Goal: Task Accomplishment & Management: Manage account settings

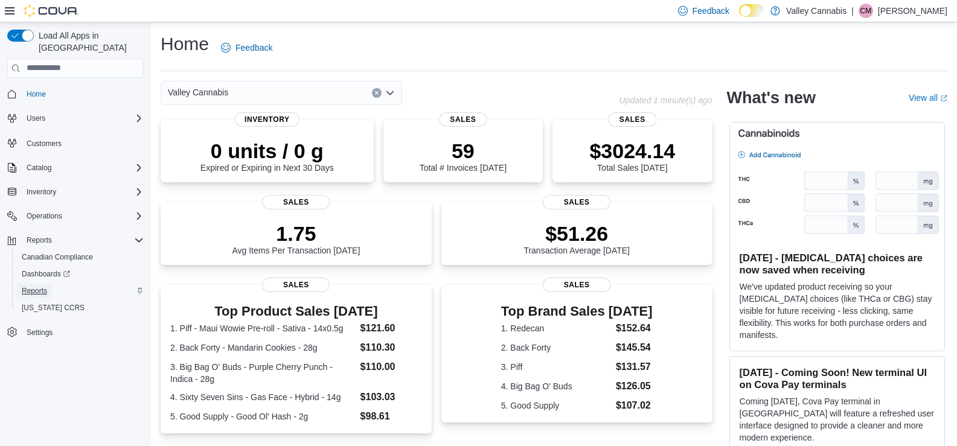
click at [37, 286] on span "Reports" at bounding box center [34, 291] width 25 height 10
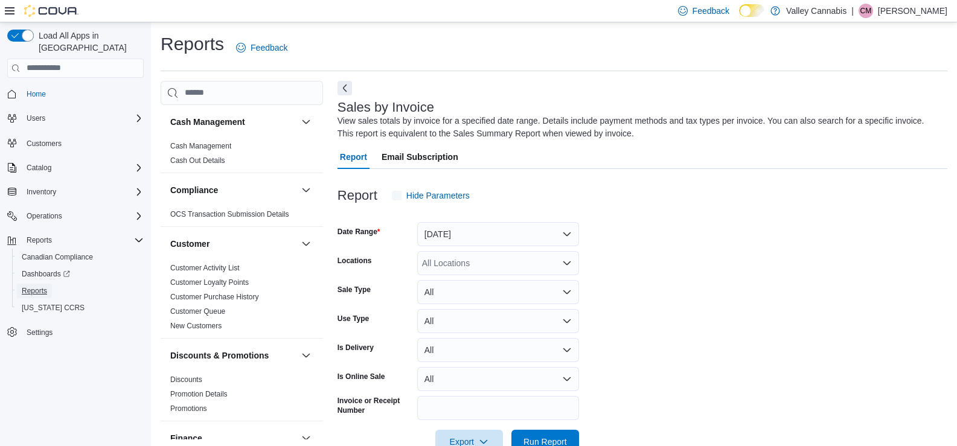
scroll to position [32, 0]
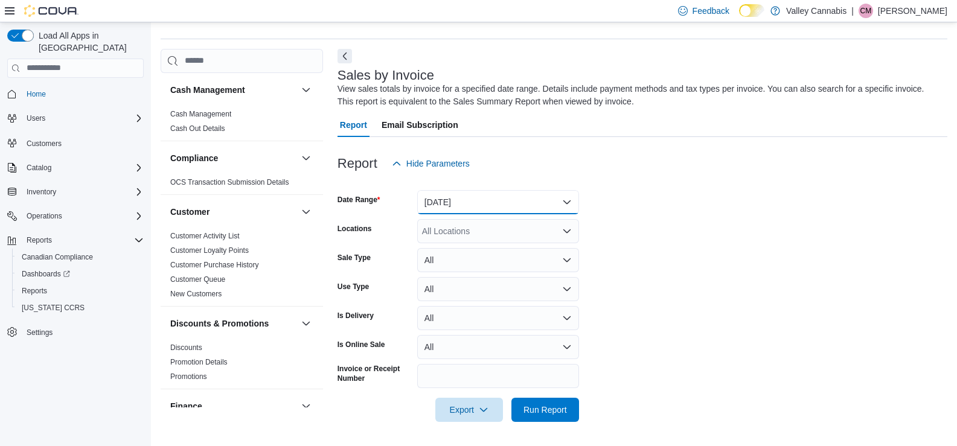
click at [567, 202] on button "[DATE]" at bounding box center [498, 202] width 162 height 24
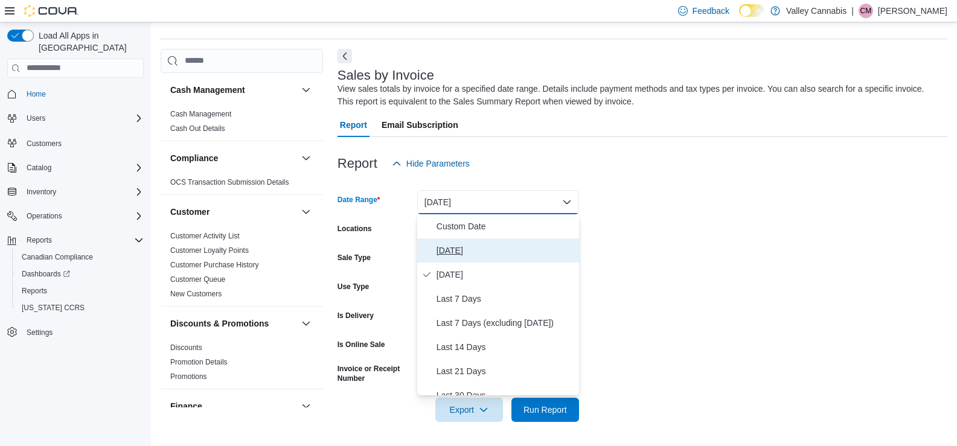
click at [447, 248] on span "[DATE]" at bounding box center [505, 250] width 138 height 14
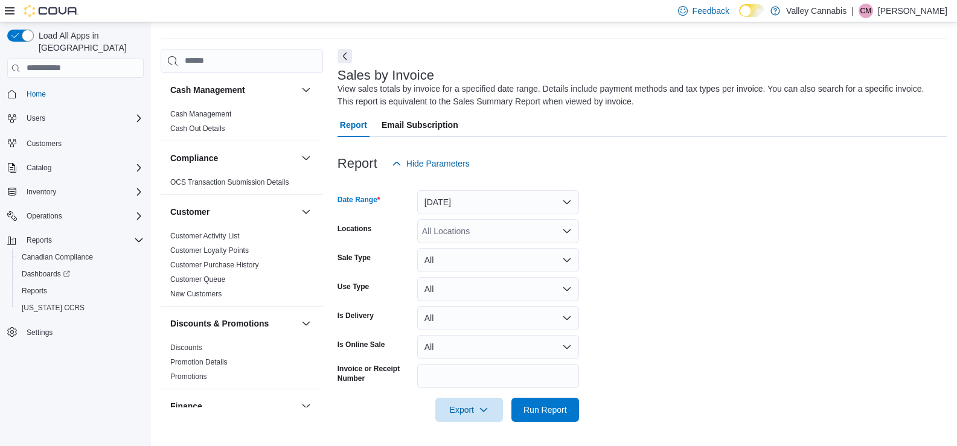
click at [570, 231] on icon "Open list of options" at bounding box center [566, 231] width 7 height 4
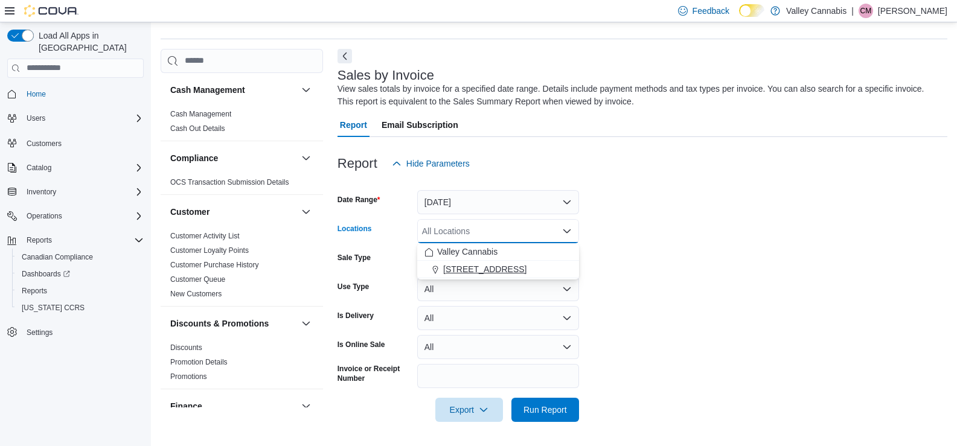
click at [500, 266] on span "[STREET_ADDRESS]" at bounding box center [484, 269] width 83 height 12
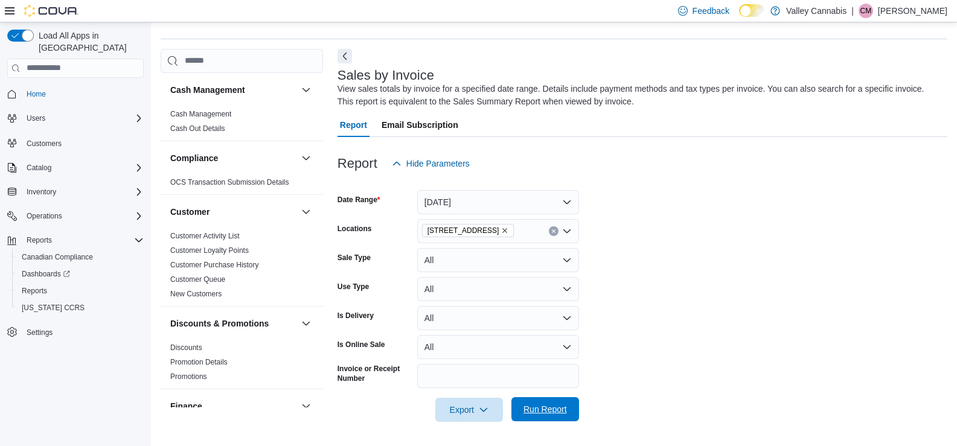
click at [552, 410] on span "Run Report" at bounding box center [544, 409] width 43 height 12
click at [545, 407] on span "Run Report" at bounding box center [544, 409] width 43 height 12
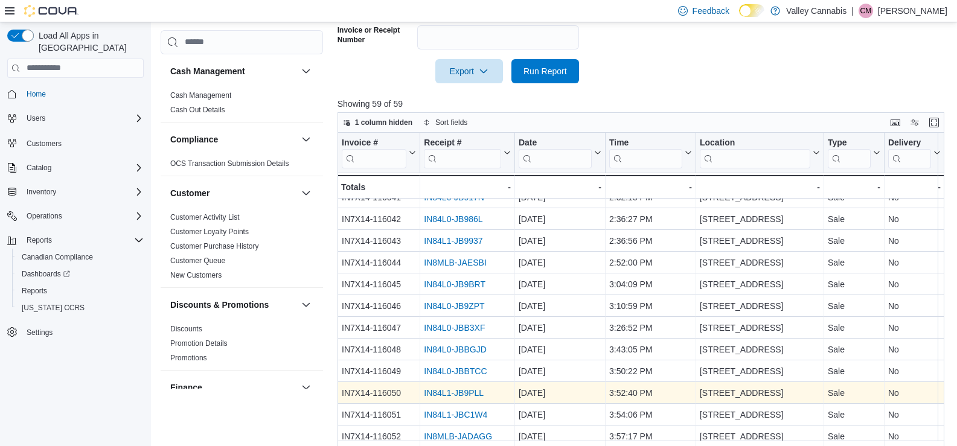
scroll to position [403, 0]
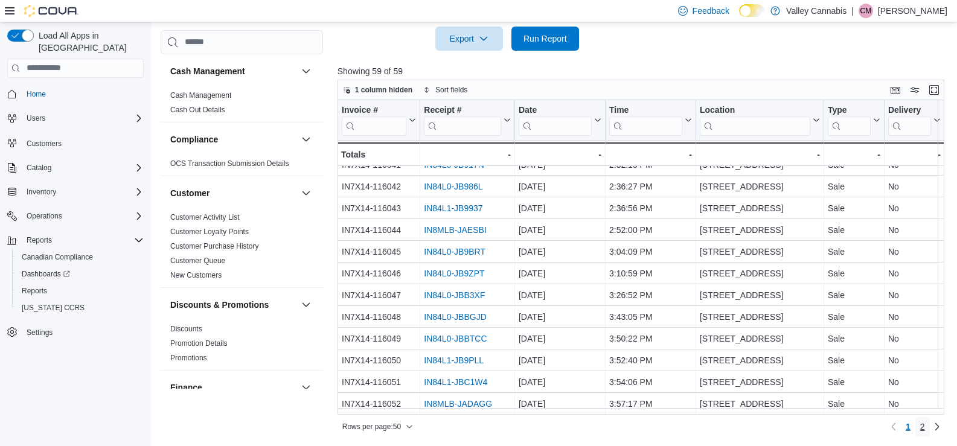
click at [925, 424] on span "2" at bounding box center [922, 427] width 5 height 12
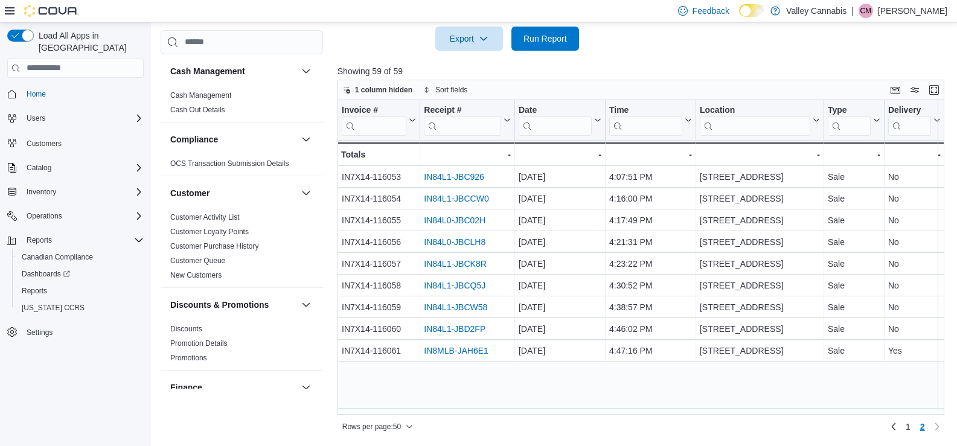
scroll to position [0, 0]
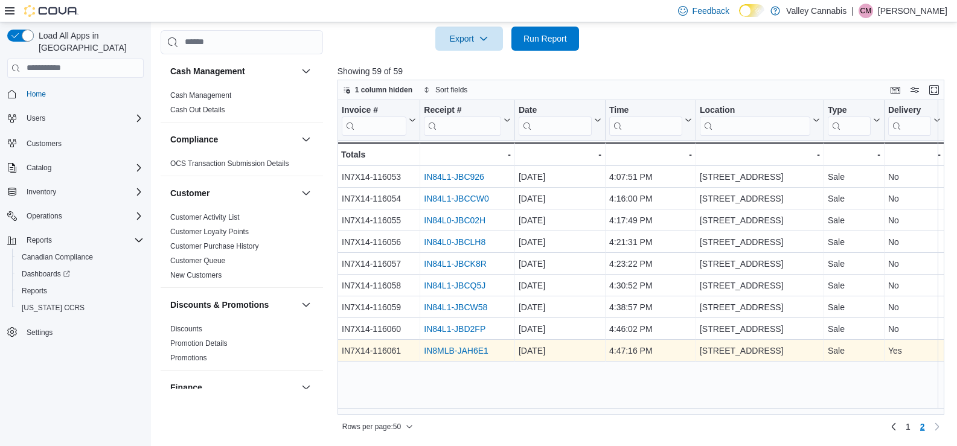
click at [466, 351] on link "IN8MLB-JAH6E1" at bounding box center [456, 351] width 65 height 10
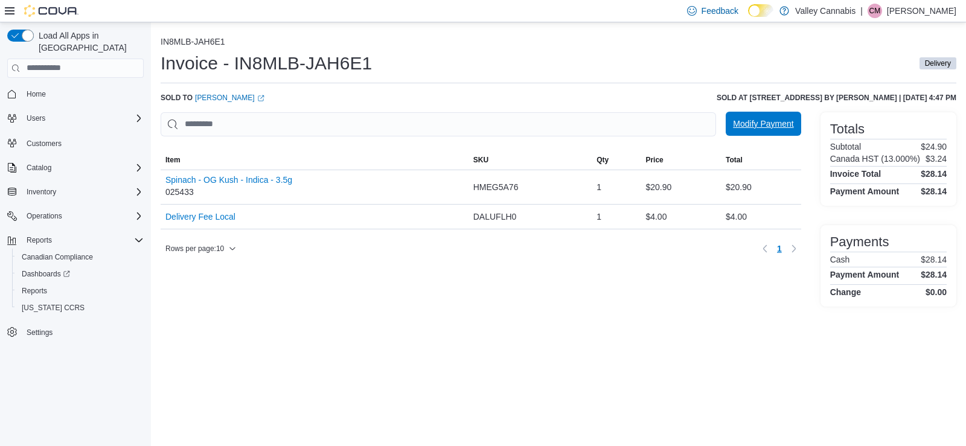
click at [773, 124] on span "Modify Payment" at bounding box center [763, 124] width 60 height 12
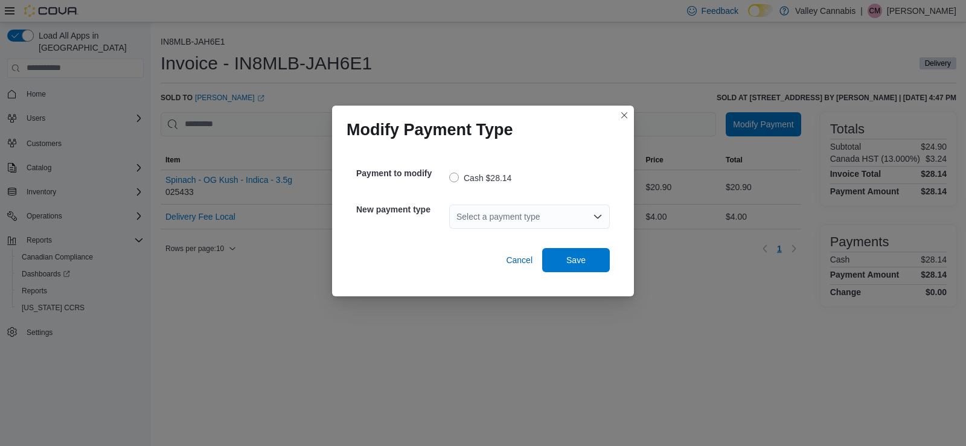
click at [602, 217] on icon "Open list of options" at bounding box center [598, 217] width 10 height 10
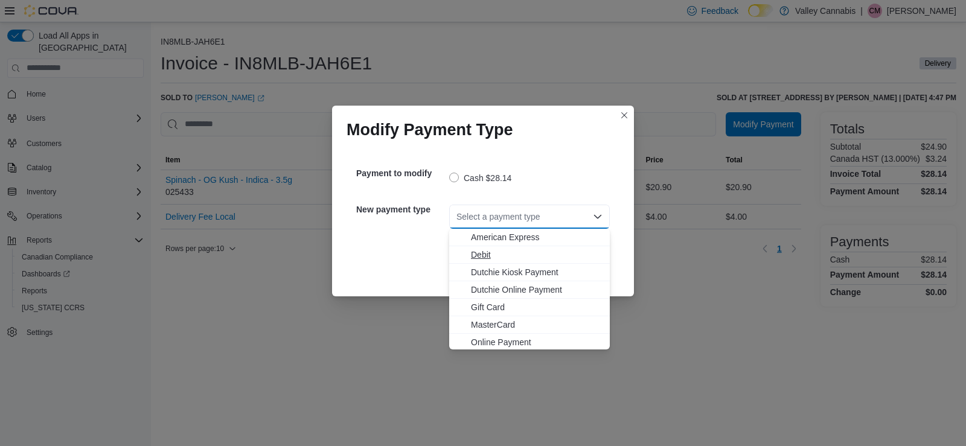
click at [478, 250] on span "Debit" at bounding box center [537, 255] width 132 height 12
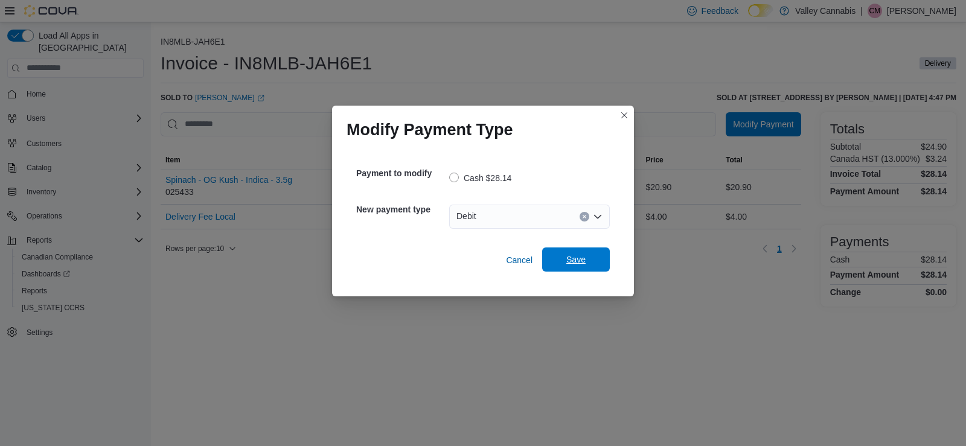
click at [570, 254] on span "Save" at bounding box center [575, 259] width 53 height 24
